Goal: Information Seeking & Learning: Learn about a topic

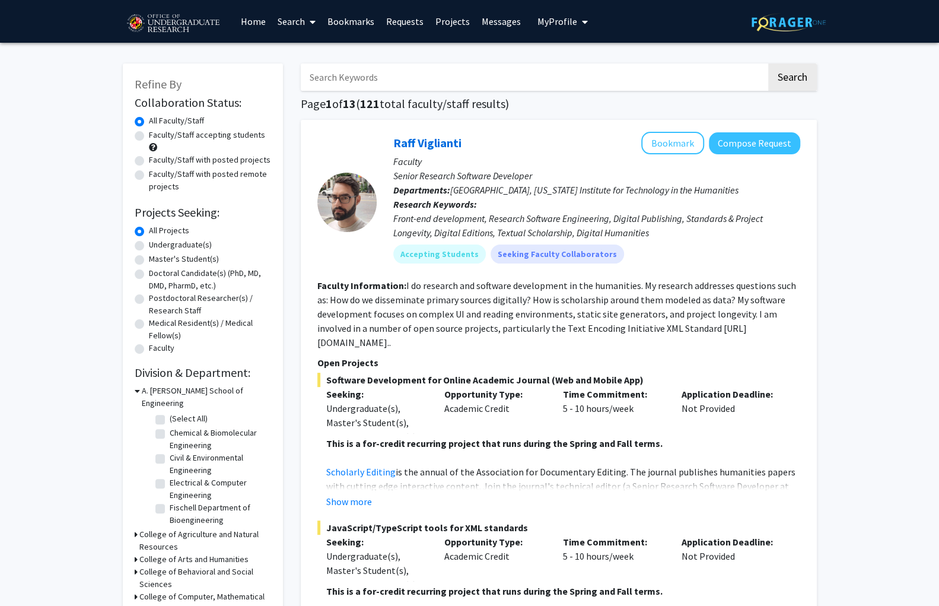
click at [149, 238] on label "Undergraduate(s)" at bounding box center [180, 244] width 63 height 12
click at [149, 238] on input "Undergraduate(s)" at bounding box center [153, 242] width 8 height 8
radio input "true"
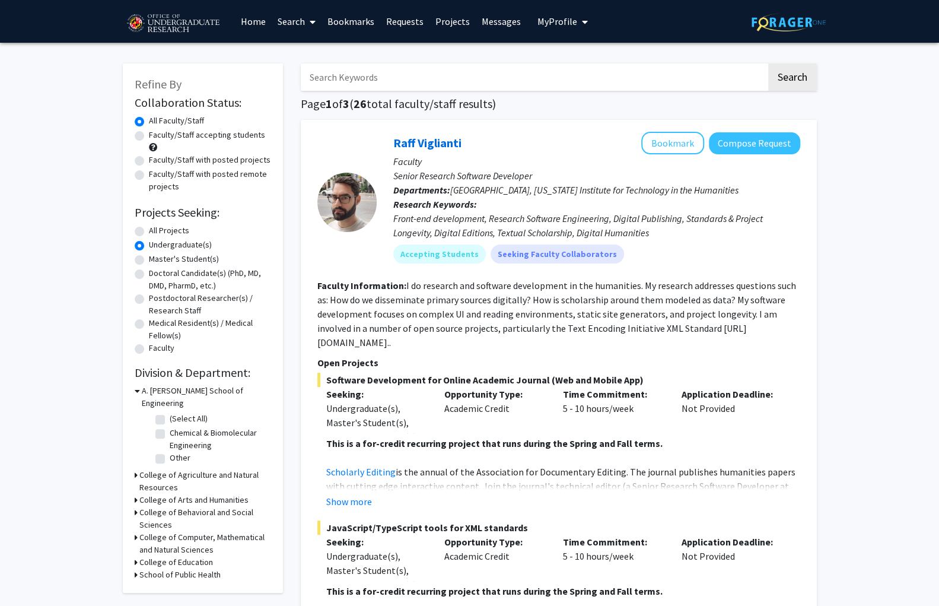
click at [135, 384] on icon at bounding box center [137, 390] width 5 height 12
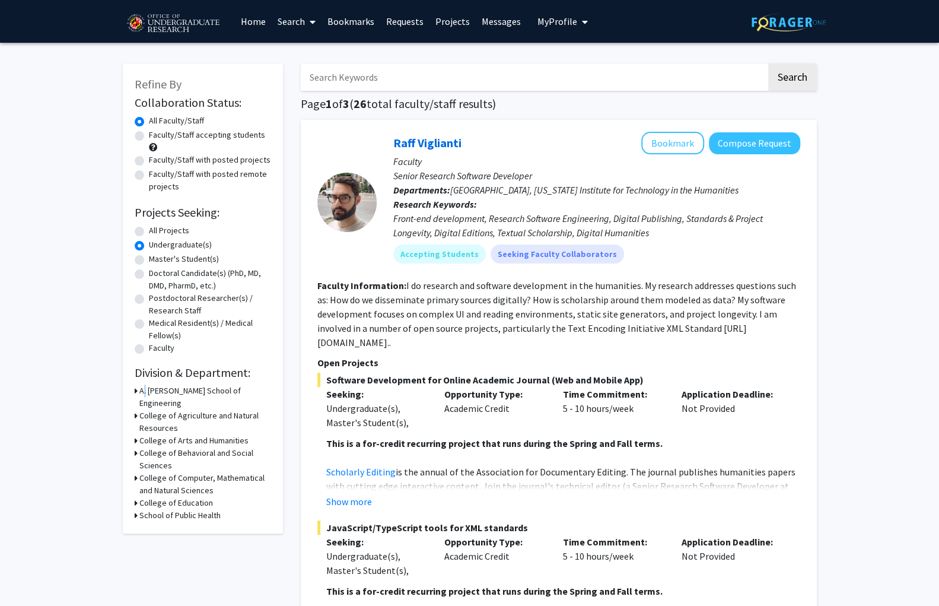
click at [139, 384] on h3 "A. [PERSON_NAME] School of Engineering" at bounding box center [205, 396] width 132 height 25
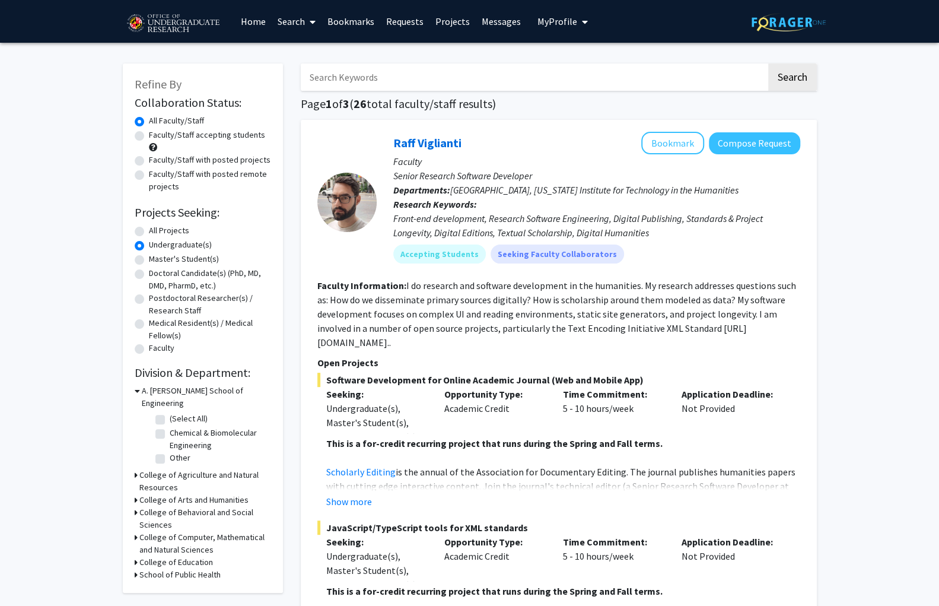
click at [135, 531] on icon at bounding box center [136, 537] width 3 height 12
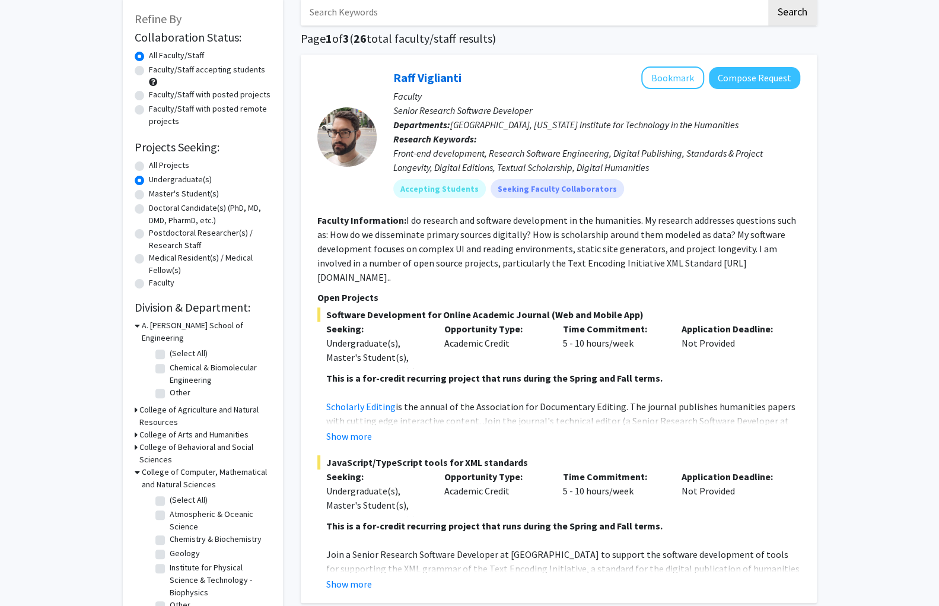
scroll to position [67, 0]
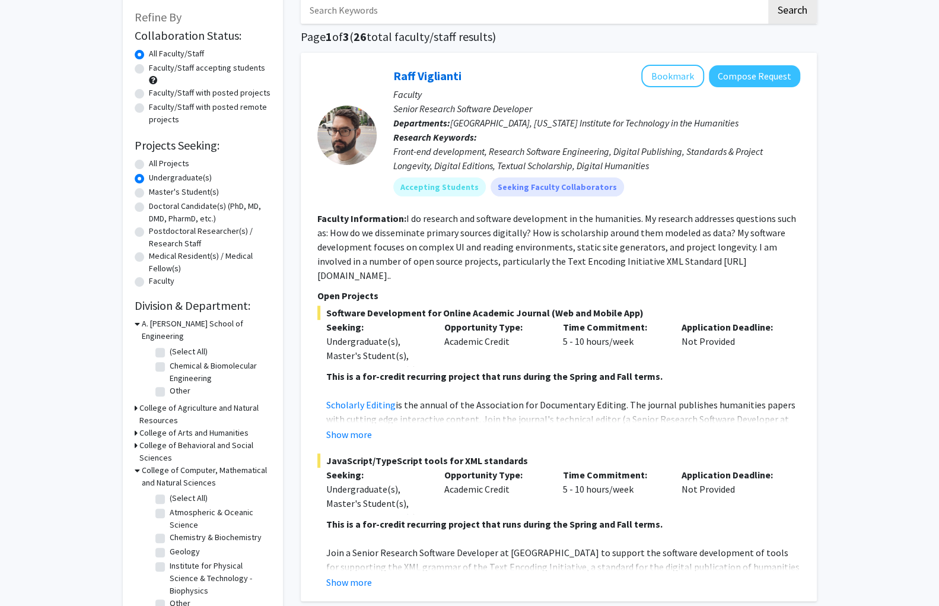
click at [170, 559] on label "Institute for Physical Science & Technology - Biophysics" at bounding box center [219, 577] width 98 height 37
click at [170, 559] on input "Institute for Physical Science & Technology - Biophysics" at bounding box center [174, 563] width 8 height 8
checkbox input "true"
